Goal: Transaction & Acquisition: Book appointment/travel/reservation

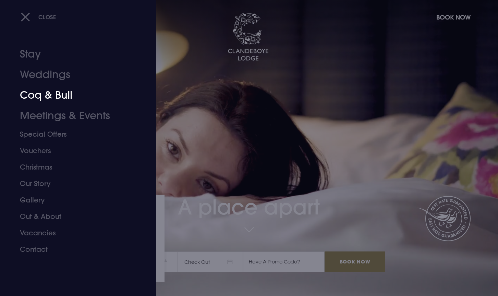
click at [41, 93] on link "Coq & Bull" at bounding box center [74, 95] width 108 height 21
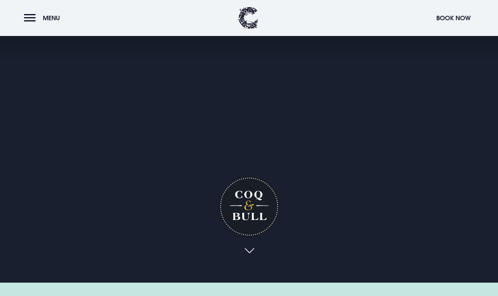
scroll to position [25, 0]
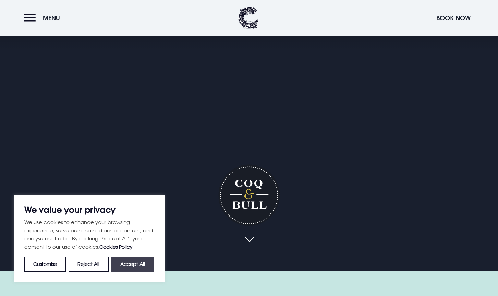
click at [149, 261] on button "Accept All" at bounding box center [132, 263] width 42 height 15
checkbox input "true"
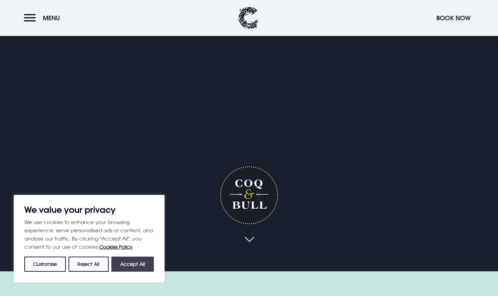
checkbox input "true"
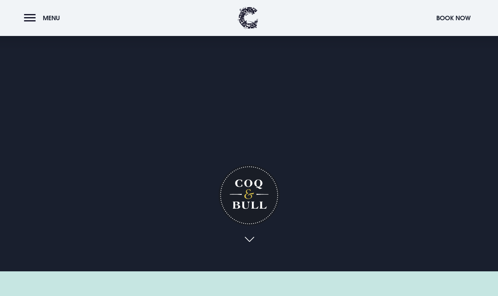
scroll to position [0, 0]
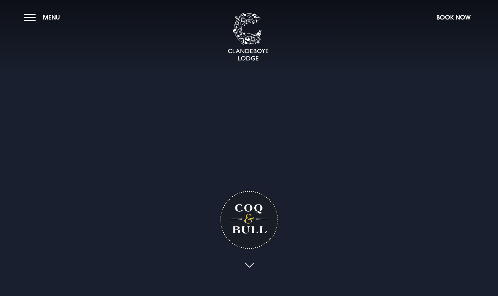
click at [246, 266] on link at bounding box center [249, 265] width 16 height 15
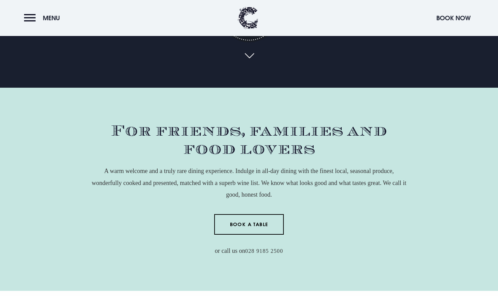
scroll to position [262, 0]
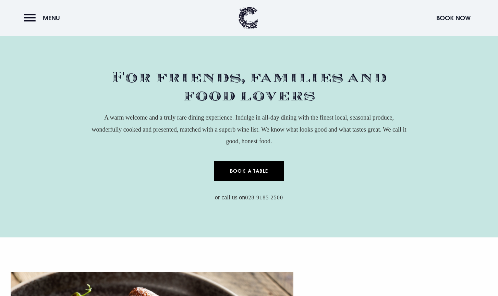
click at [226, 177] on link "Book a Table" at bounding box center [249, 171] width 70 height 21
